Goal: Information Seeking & Learning: Check status

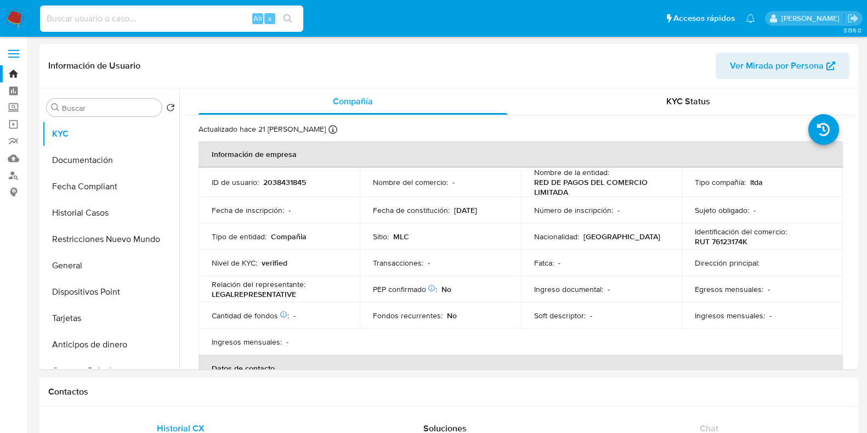
select select "10"
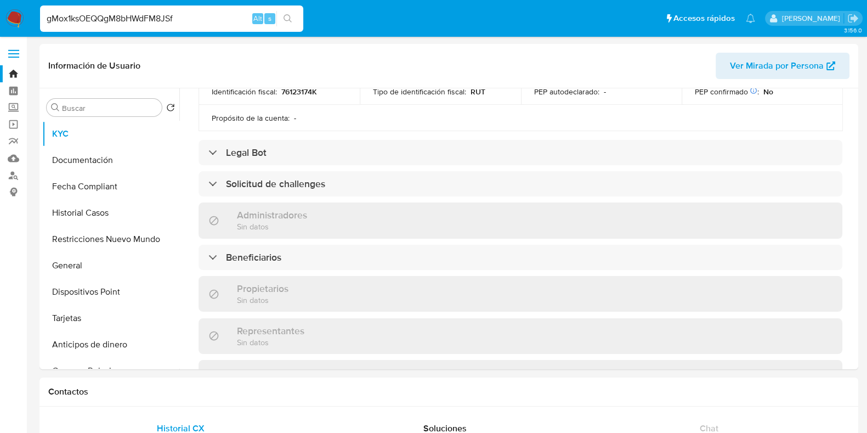
type input "gMox1ksOEQQgM8bHWdFM8JSf"
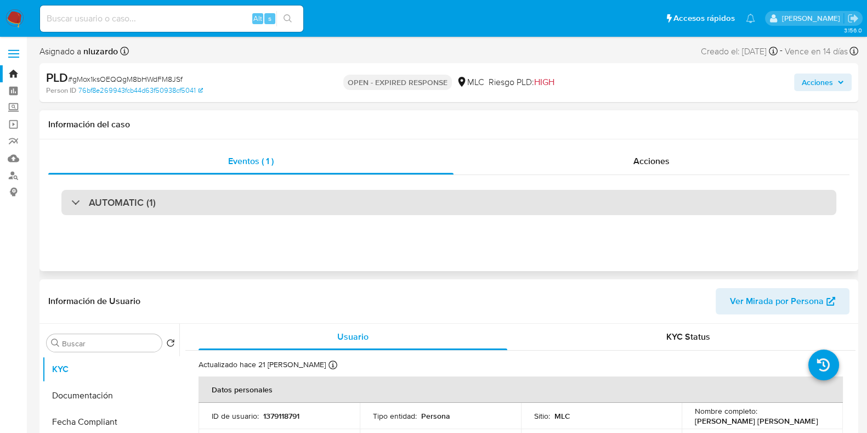
select select "10"
click at [389, 197] on div "AUTOMATIC (1)" at bounding box center [448, 202] width 775 height 25
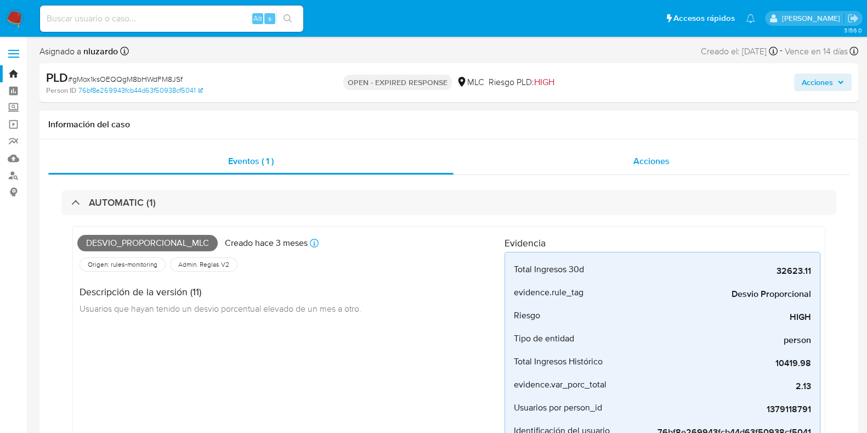
click at [656, 159] on span "Acciones" at bounding box center [652, 161] width 36 height 13
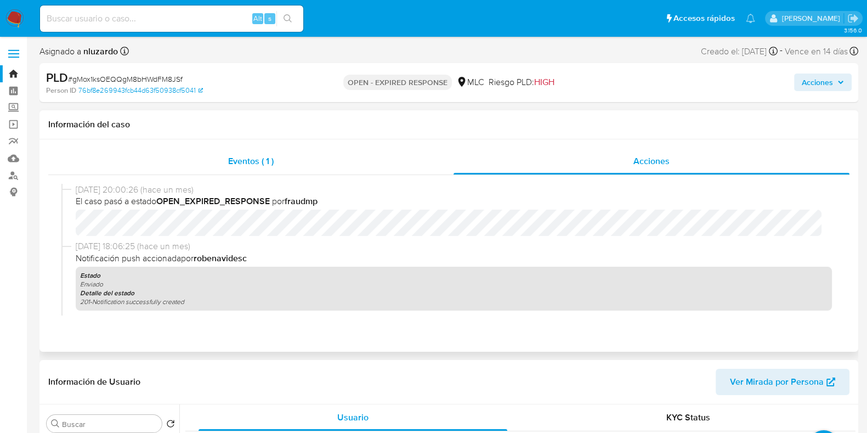
click at [289, 162] on div "Eventos ( 1 )" at bounding box center [250, 161] width 405 height 26
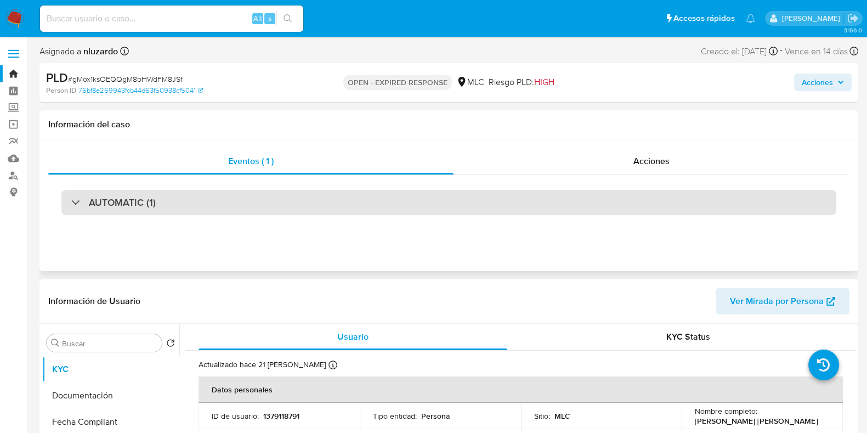
click at [388, 206] on div "AUTOMATIC (1)" at bounding box center [448, 202] width 775 height 25
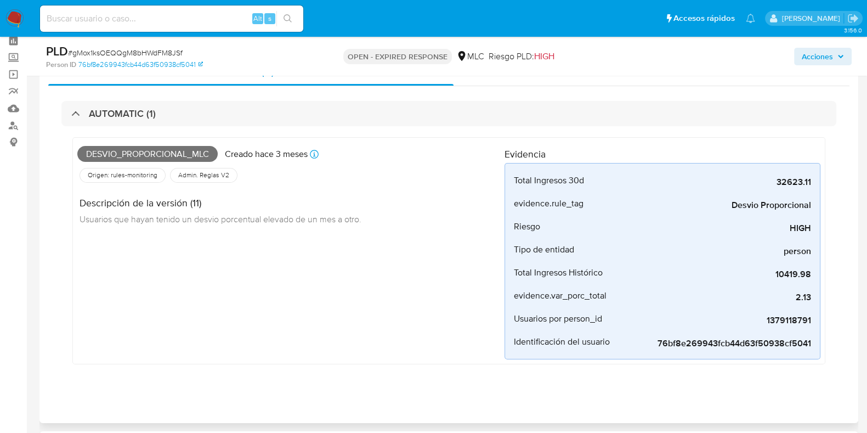
scroll to position [68, 0]
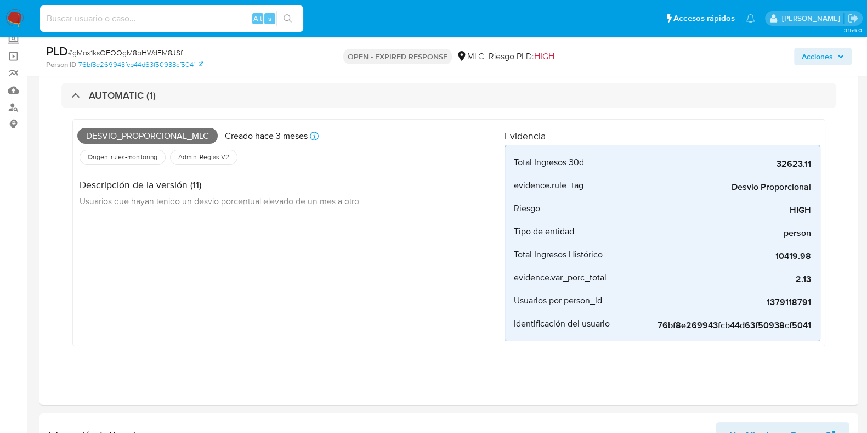
click at [225, 24] on input at bounding box center [171, 19] width 263 height 14
paste input "Tq6iWaob0SxJrnkDzJ5owtLy"
type input "Tq6iWaob0SxJrnkDzJ5owtLy"
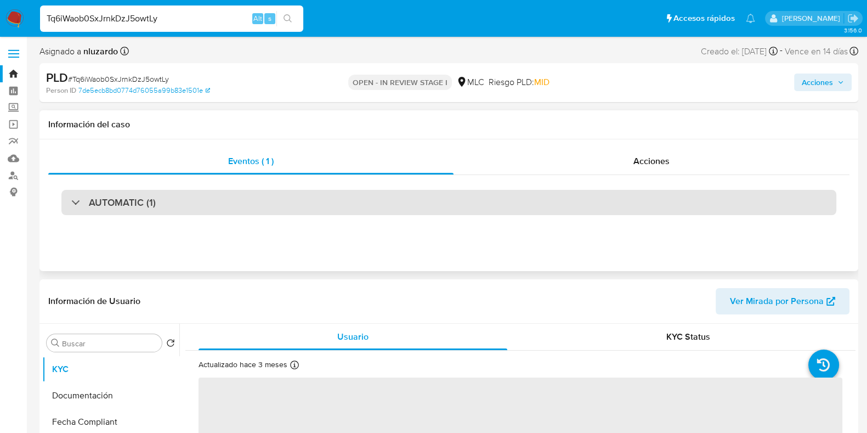
click at [337, 211] on div "AUTOMATIC (1)" at bounding box center [448, 202] width 775 height 25
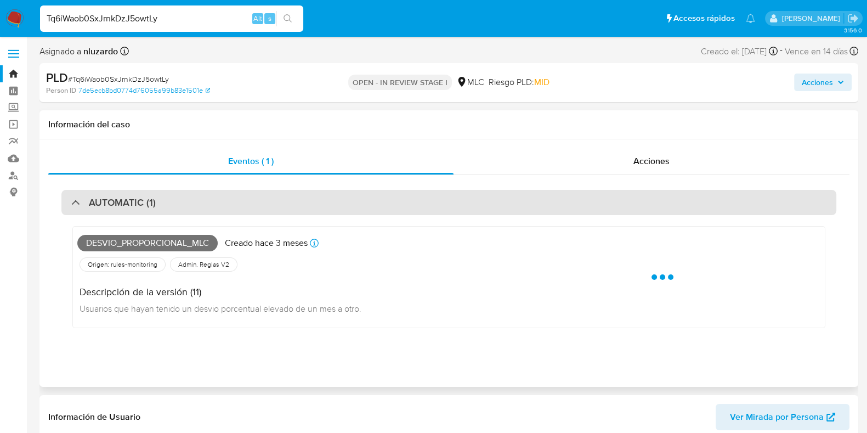
select select "10"
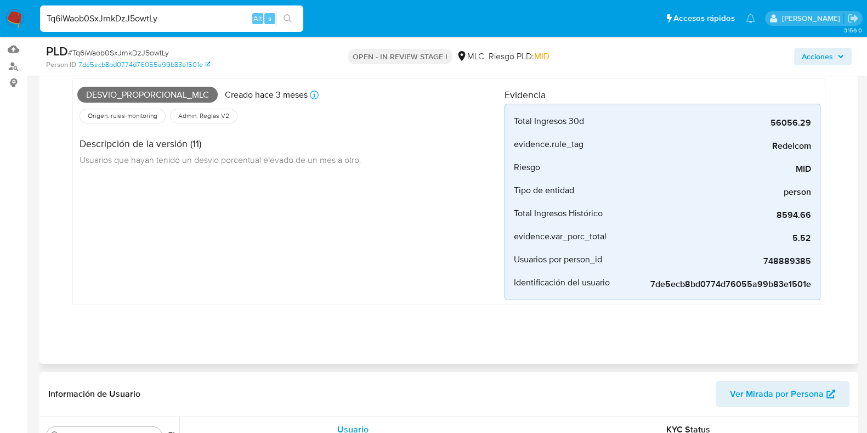
scroll to position [68, 0]
